Goal: Information Seeking & Learning: Check status

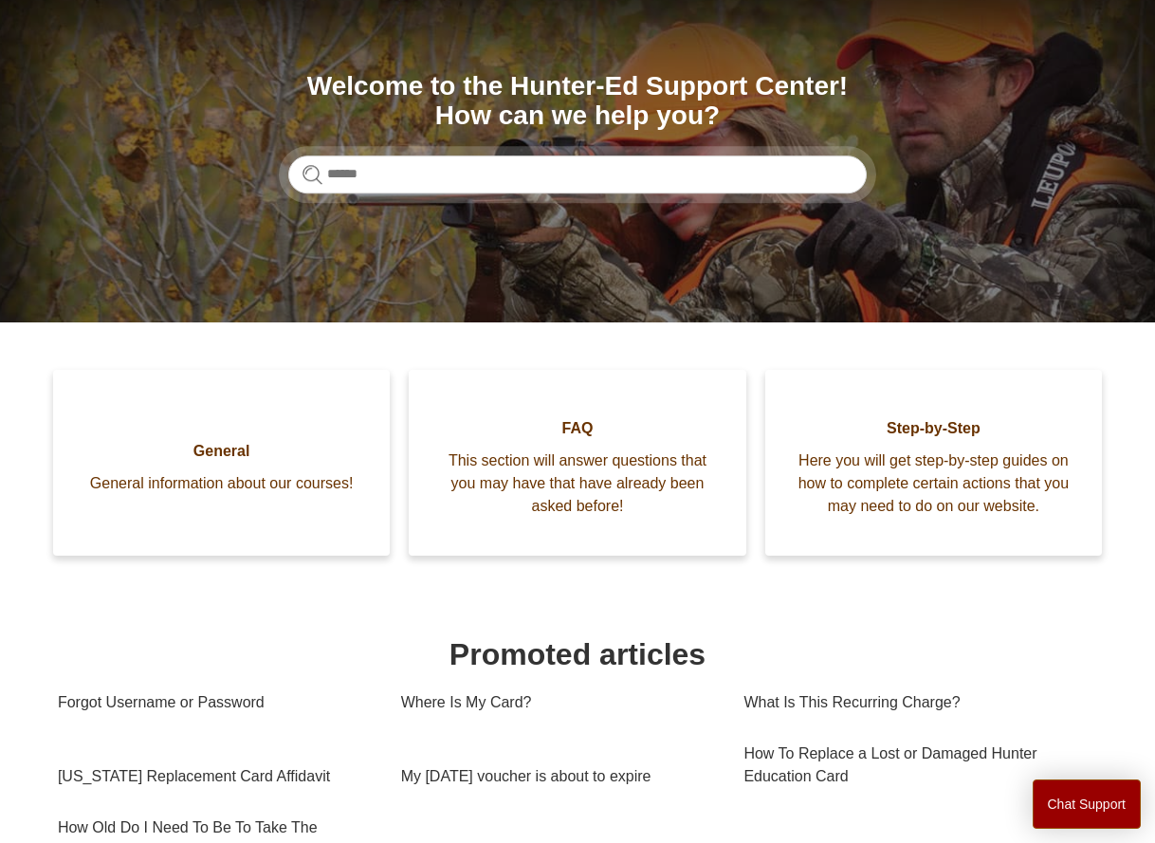
scroll to position [257, 0]
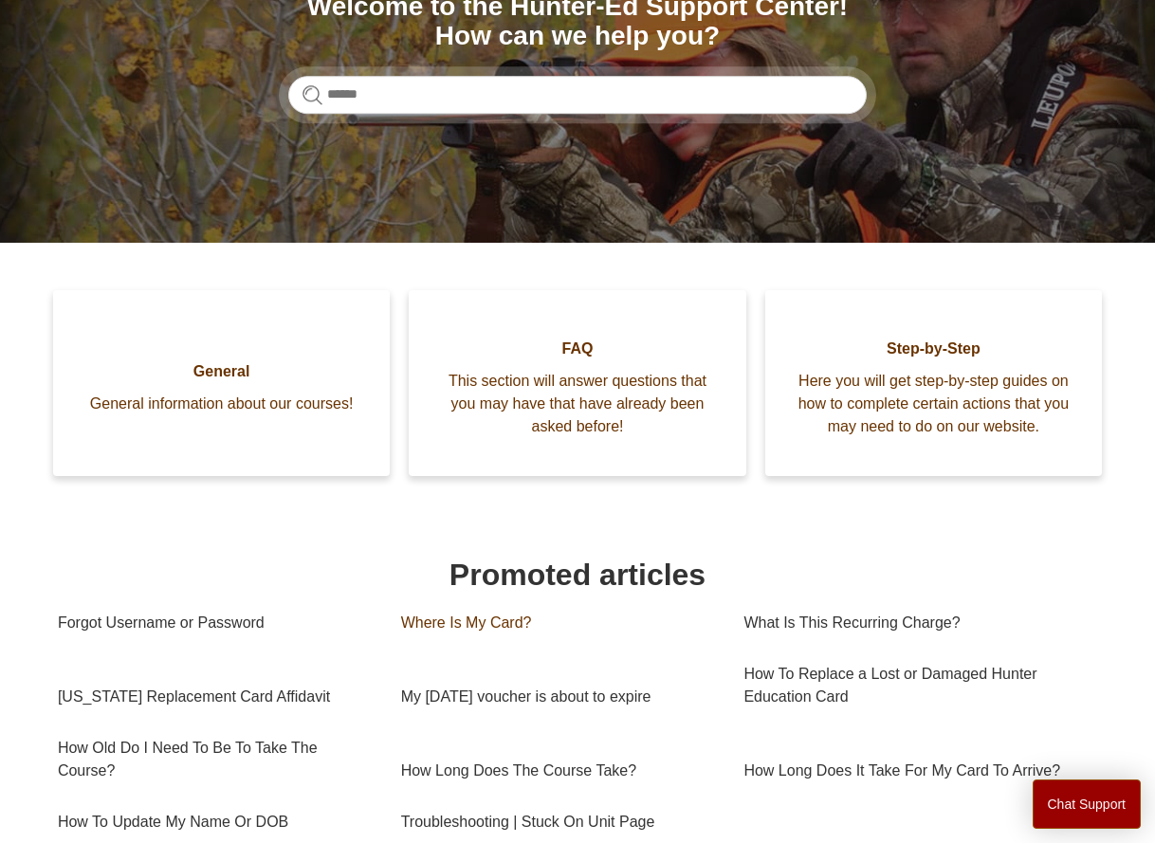
click at [487, 619] on link "Where Is My Card?" at bounding box center [558, 623] width 315 height 51
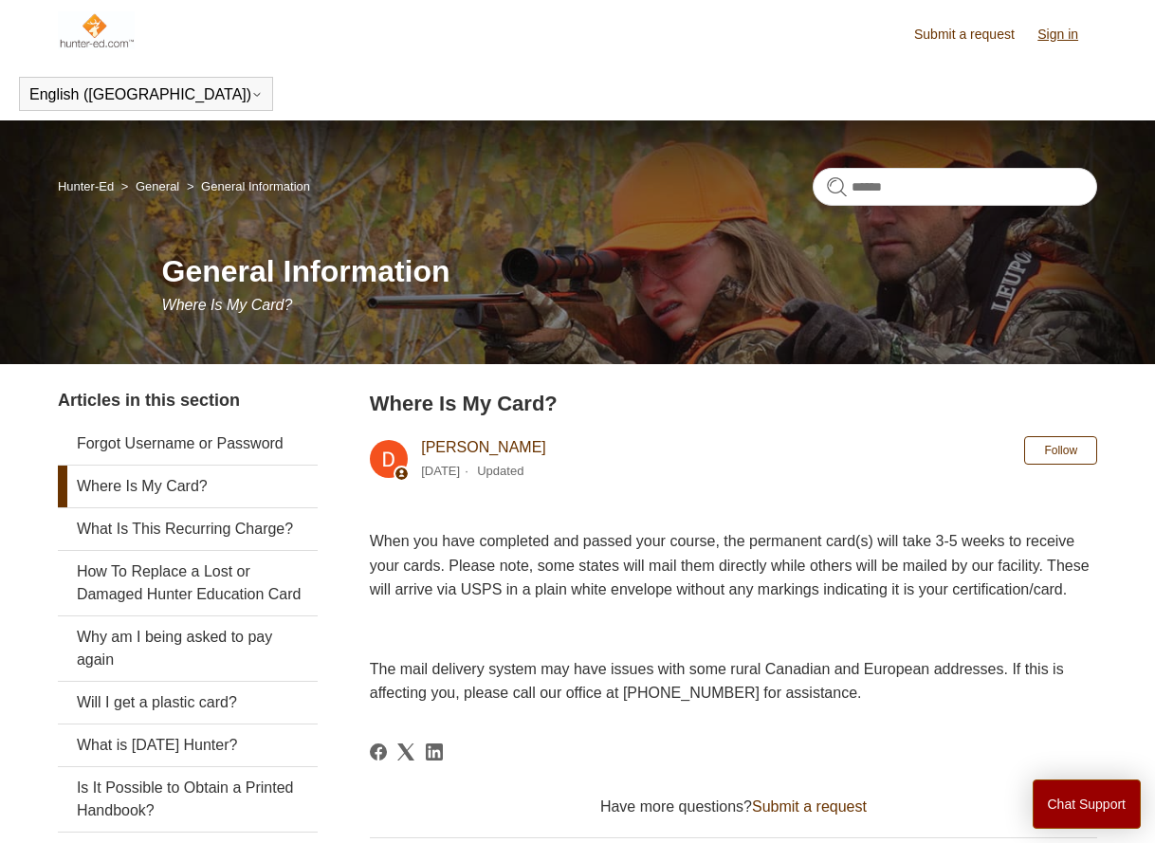
click at [1060, 32] on link "Sign in" at bounding box center [1068, 35] width 60 height 20
click at [97, 30] on img at bounding box center [96, 30] width 77 height 38
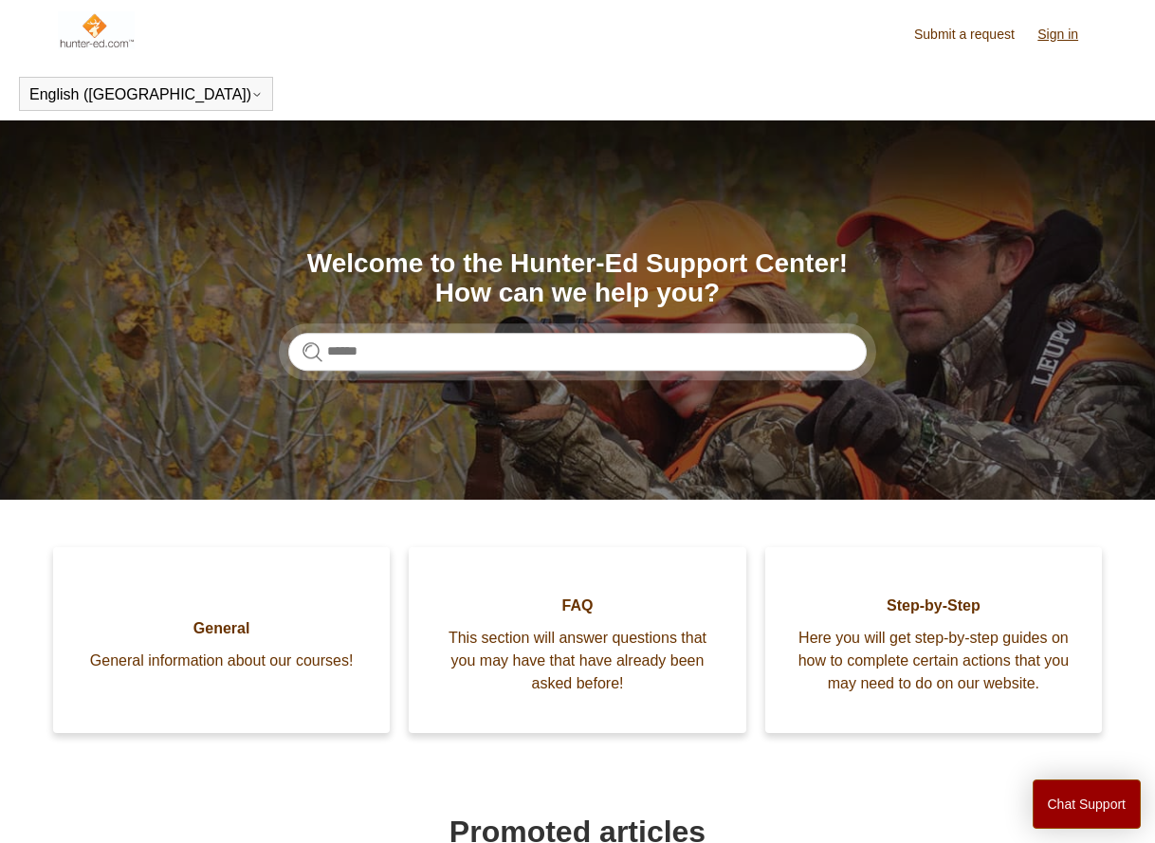
click at [1056, 30] on link "Sign in" at bounding box center [1068, 35] width 60 height 20
